Goal: Communication & Community: Ask a question

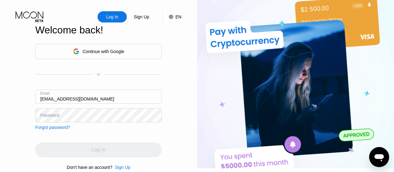
type input "[EMAIL_ADDRESS][DOMAIN_NAME]"
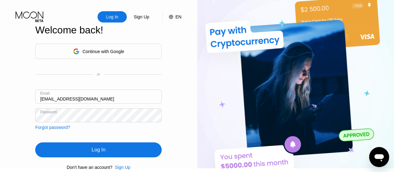
click at [100, 153] on div "Log In" at bounding box center [99, 150] width 14 height 6
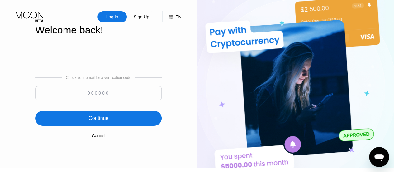
click at [130, 94] on input at bounding box center [98, 93] width 127 height 14
type input "598999"
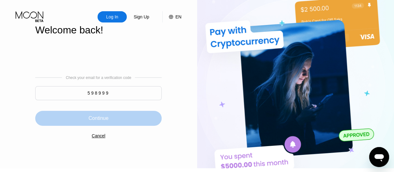
click at [120, 118] on div "Continue" at bounding box center [98, 118] width 127 height 15
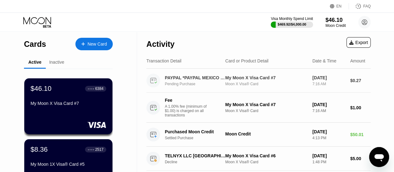
click at [210, 74] on div "PAYPAL *PAYPAL MEXICO CITY MX Pending Purchase My Moon X Visa Card #7 Moon X Vi…" at bounding box center [259, 81] width 224 height 24
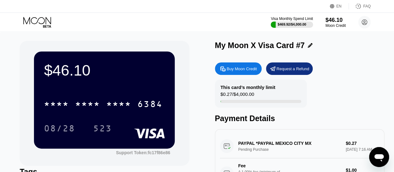
click at [29, 25] on icon at bounding box center [37, 22] width 29 height 11
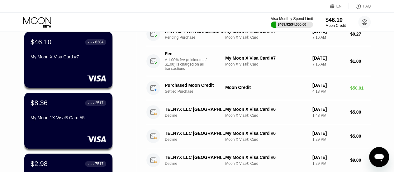
scroll to position [46, 0]
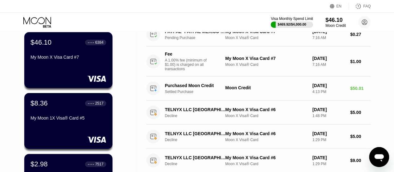
click at [387, 152] on div "Open messaging window" at bounding box center [379, 156] width 19 height 19
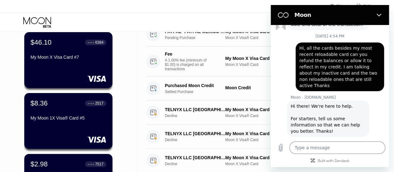
scroll to position [203, 0]
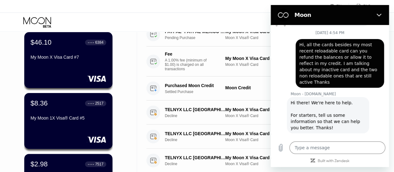
drag, startPoint x: 301, startPoint y: 43, endPoint x: 354, endPoint y: 76, distance: 62.9
click at [354, 76] on span "Hi, all the cards besides my most recent reloadable card can you refund the bal…" at bounding box center [340, 63] width 81 height 44
copy span "Hi, all the cards besides my most recent reloadable card can you refund the bal…"
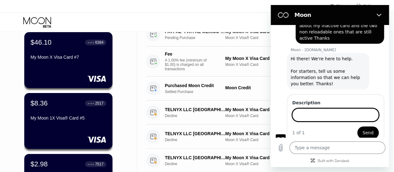
click at [334, 108] on input "Description" at bounding box center [335, 114] width 87 height 13
type input "speak to agent"
click at [358, 126] on button "Send" at bounding box center [369, 132] width 22 height 12
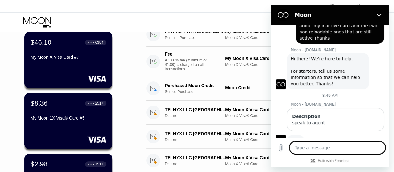
scroll to position [248, 0]
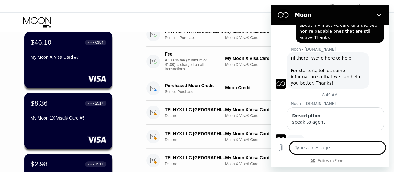
type textarea "x"
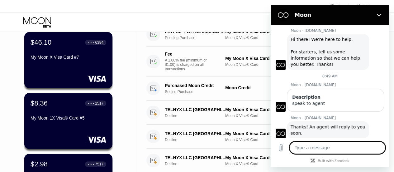
scroll to position [267, 0]
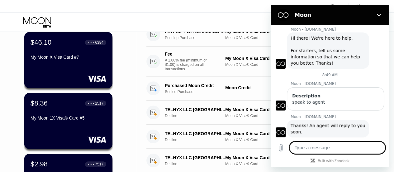
click at [328, 148] on textarea at bounding box center [338, 147] width 96 height 12
paste textarea "Hi, all the cards besides my most recent reloadable card can you refund the bal…"
type textarea "Hi, all the cards besides my most recent reloadable card can you refund the bal…"
type textarea "x"
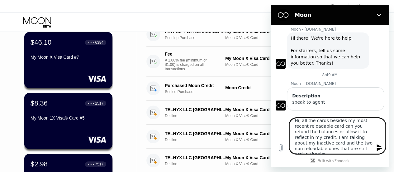
scroll to position [4, 0]
type textarea "Hi, all the cards besides my most recent reloadable card can you refund the bal…"
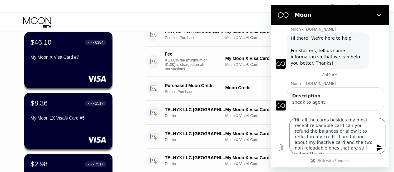
click at [378, 145] on icon "Send message" at bounding box center [380, 147] width 6 height 7
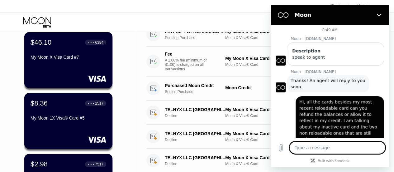
scroll to position [314, 0]
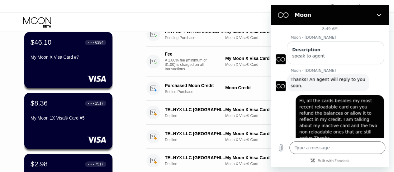
click at [378, 13] on icon "Close" at bounding box center [379, 14] width 5 height 5
type textarea "x"
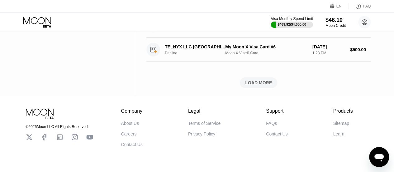
scroll to position [360, 0]
click at [247, 86] on div "LOAD MORE" at bounding box center [258, 83] width 27 height 6
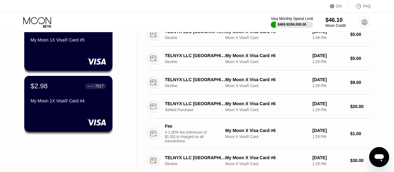
scroll to position [0, 0]
